Goal: Complete application form

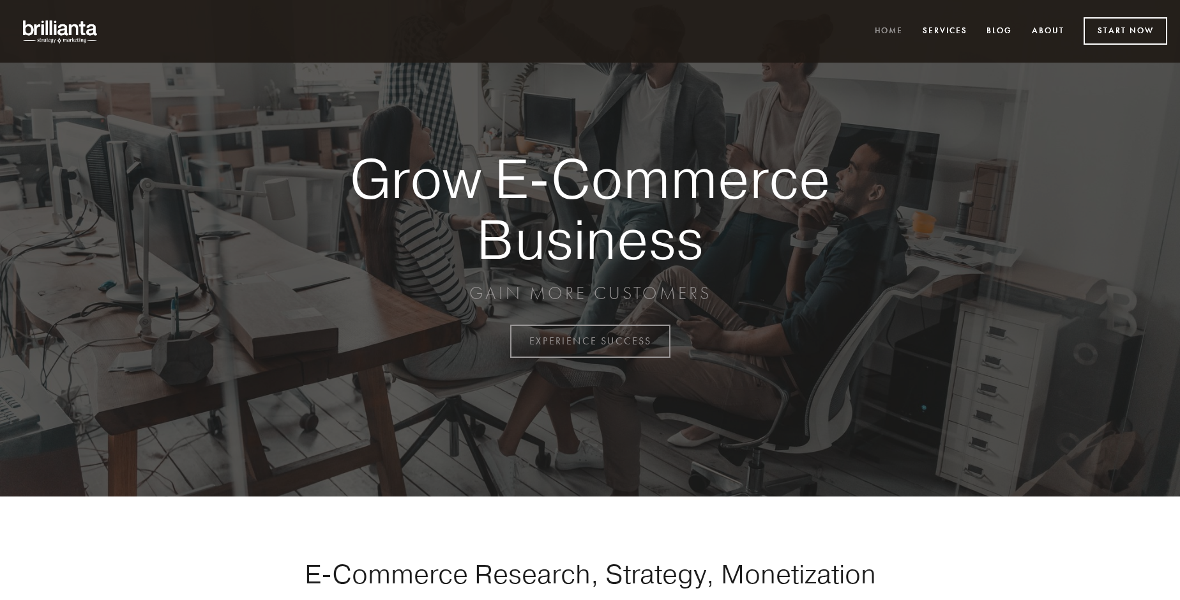
scroll to position [3347, 0]
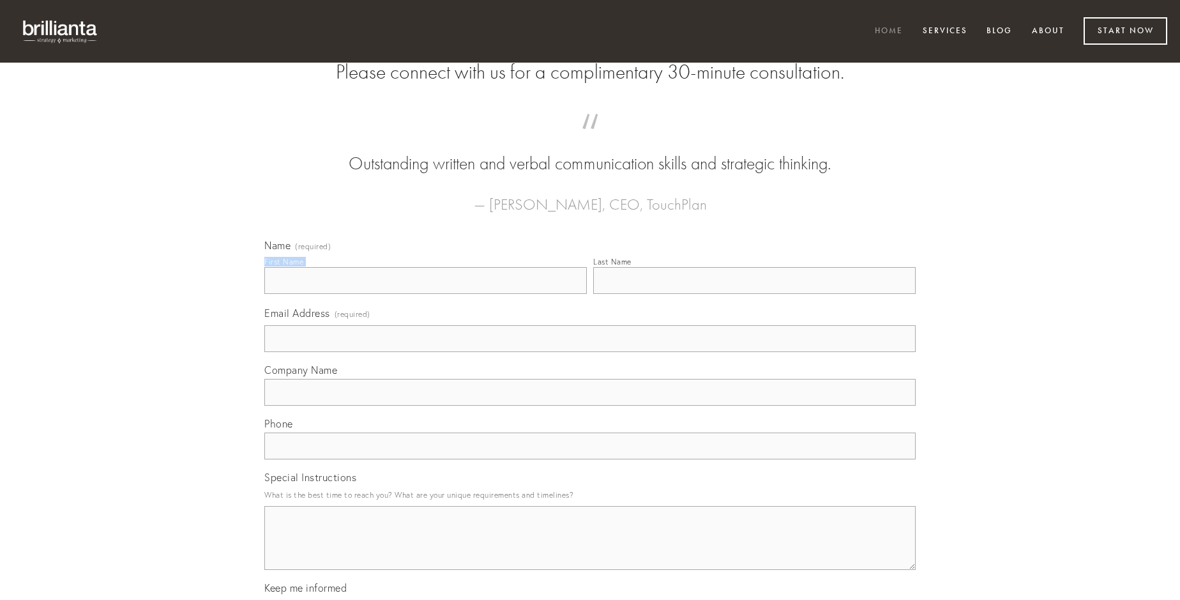
type input "[PERSON_NAME]"
click at [754, 294] on input "Last Name" at bounding box center [754, 280] width 322 height 27
type input "[PERSON_NAME]"
click at [590, 352] on input "Email Address (required)" at bounding box center [589, 338] width 651 height 27
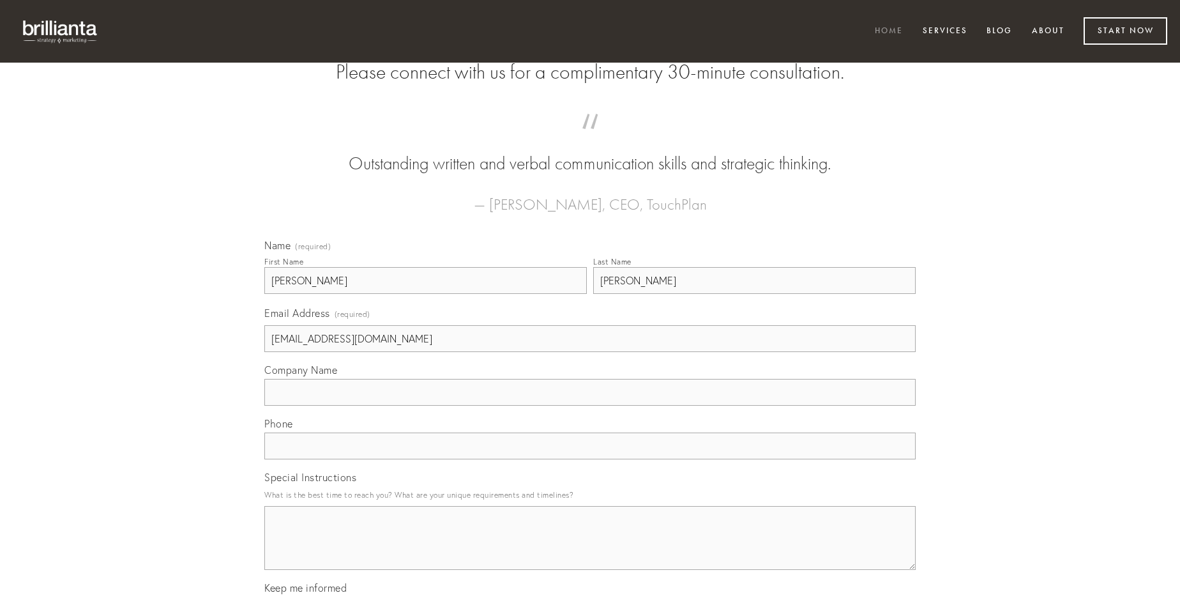
type input "[EMAIL_ADDRESS][DOMAIN_NAME]"
click at [590, 405] on input "Company Name" at bounding box center [589, 392] width 651 height 27
type input "sublime"
click at [590, 459] on input "text" at bounding box center [589, 445] width 651 height 27
click at [590, 549] on textarea "Special Instructions" at bounding box center [589, 538] width 651 height 64
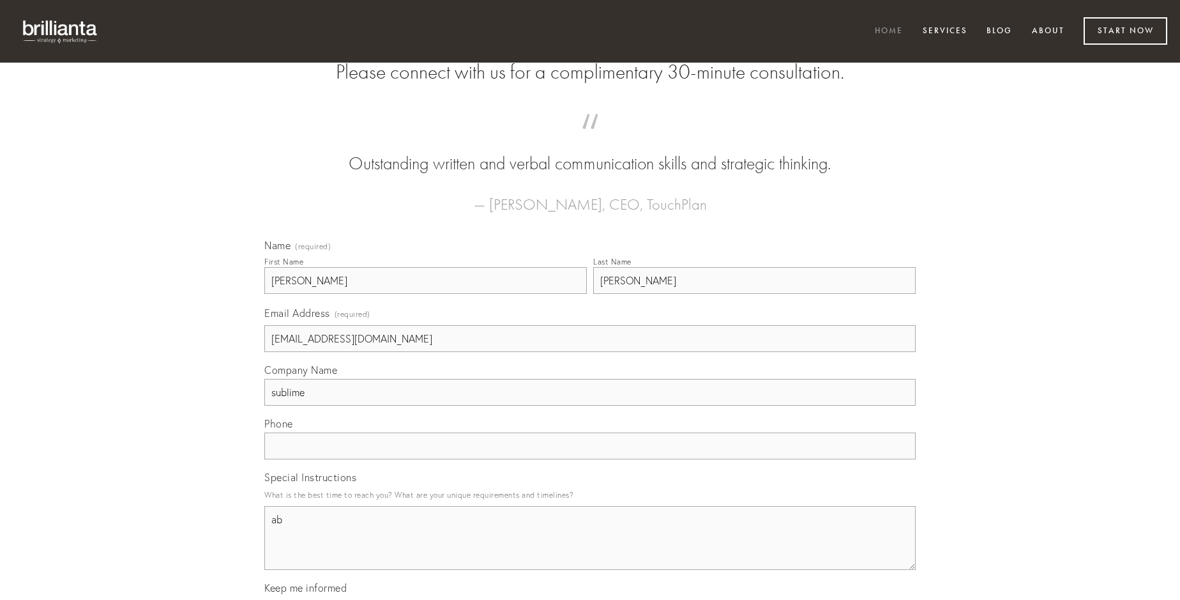
type textarea "ab"
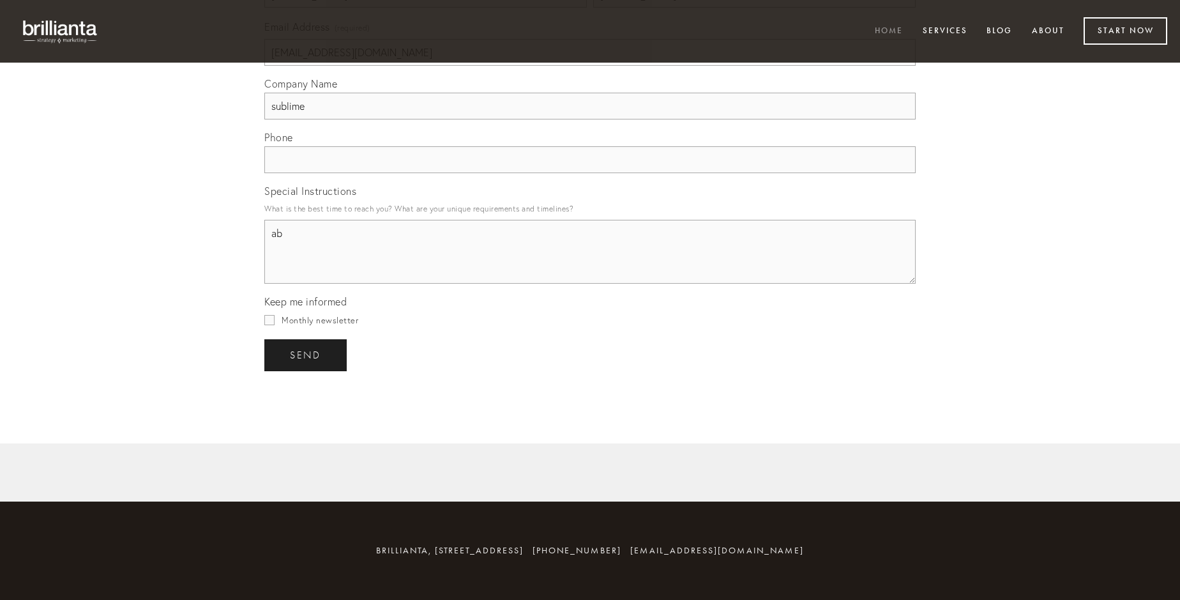
click at [306, 354] on span "send" at bounding box center [305, 354] width 31 height 11
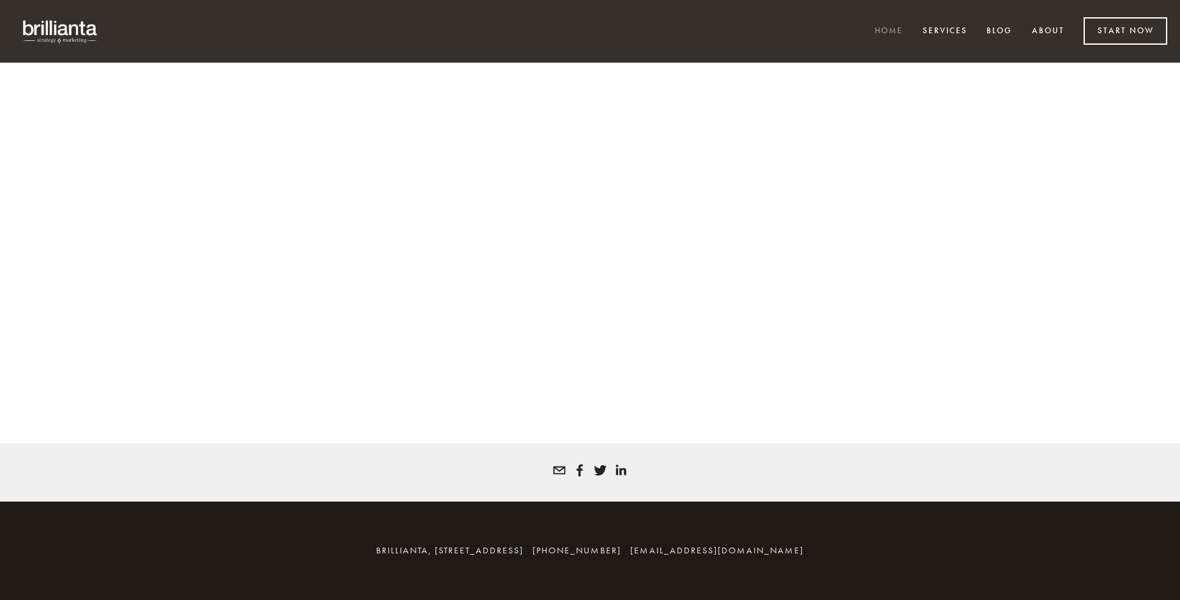
scroll to position [3330, 0]
